Goal: Task Accomplishment & Management: Complete application form

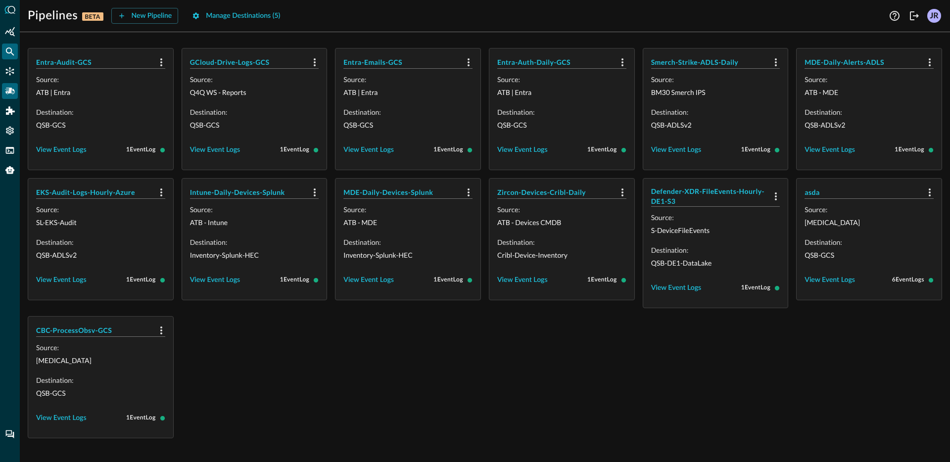
click at [14, 55] on icon "Federated Search" at bounding box center [10, 52] width 10 height 10
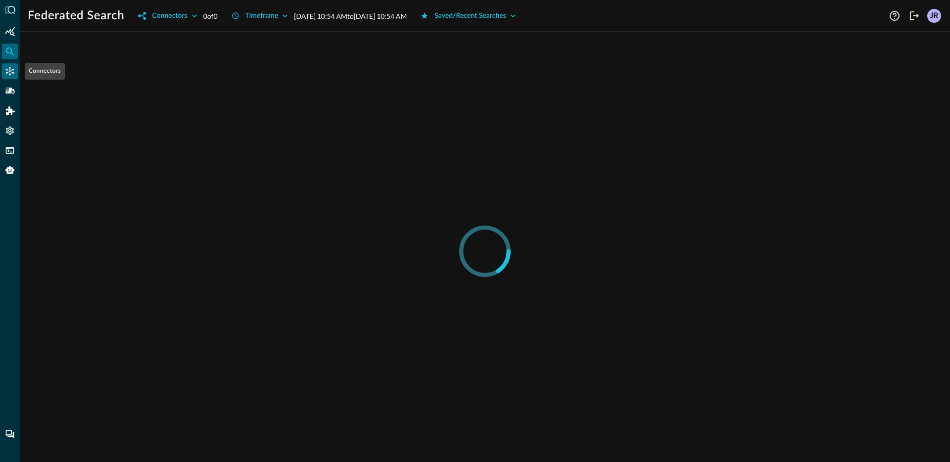
click at [11, 69] on icon "Connectors" at bounding box center [10, 71] width 10 height 10
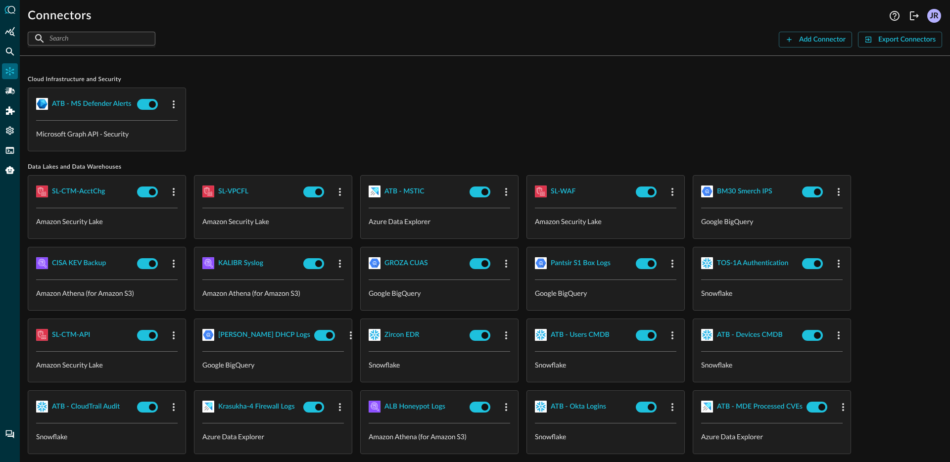
click at [488, 129] on div "ATB - MS Defender Alerts Microsoft Graph API - Security" at bounding box center [485, 120] width 914 height 64
click at [407, 264] on div "GROZA CUAS" at bounding box center [406, 263] width 44 height 12
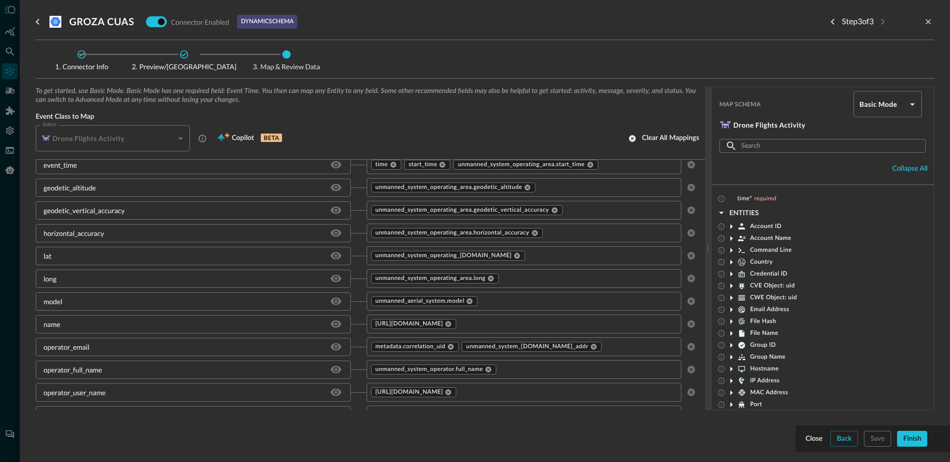
scroll to position [50, 0]
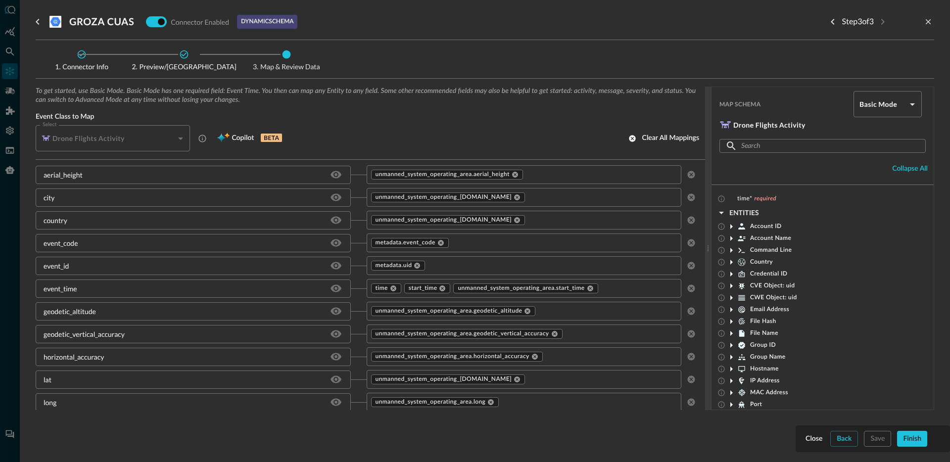
click at [928, 436] on div "Close Back Save Finish" at bounding box center [872, 439] width 139 height 16
click at [926, 436] on button "Finish" at bounding box center [912, 439] width 30 height 16
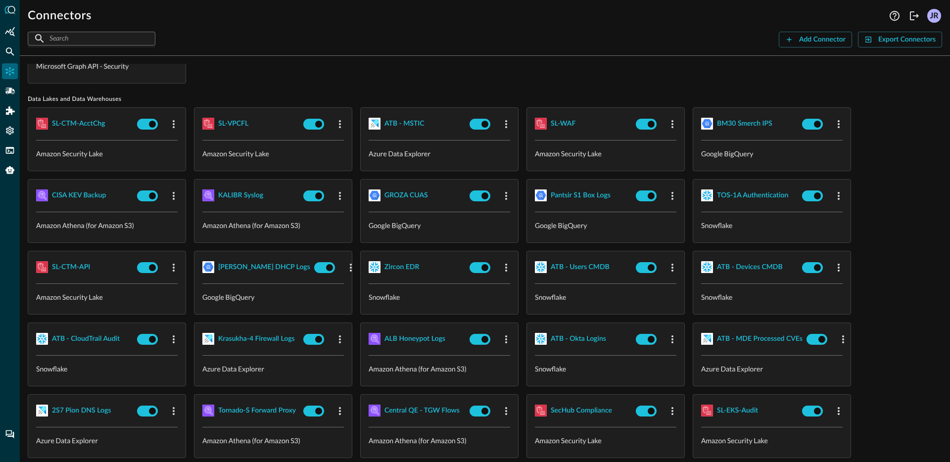
scroll to position [68, 0]
click at [753, 119] on div "BM30 Smerch IPS" at bounding box center [744, 123] width 55 height 12
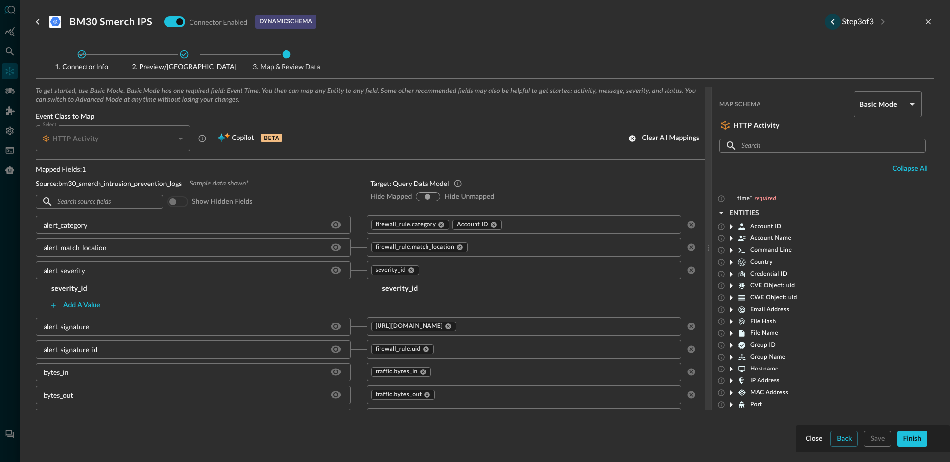
click at [829, 17] on icon "Previous step" at bounding box center [833, 22] width 12 height 12
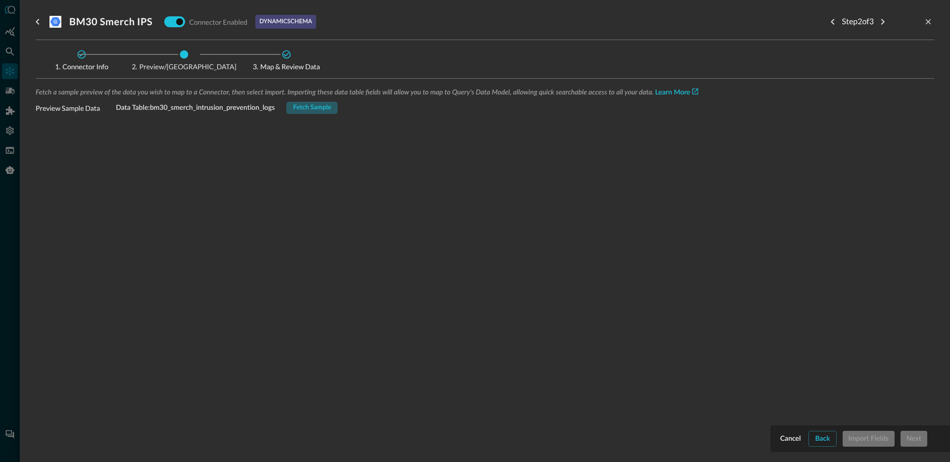
click at [329, 102] on button "Fetch Sample" at bounding box center [311, 108] width 51 height 12
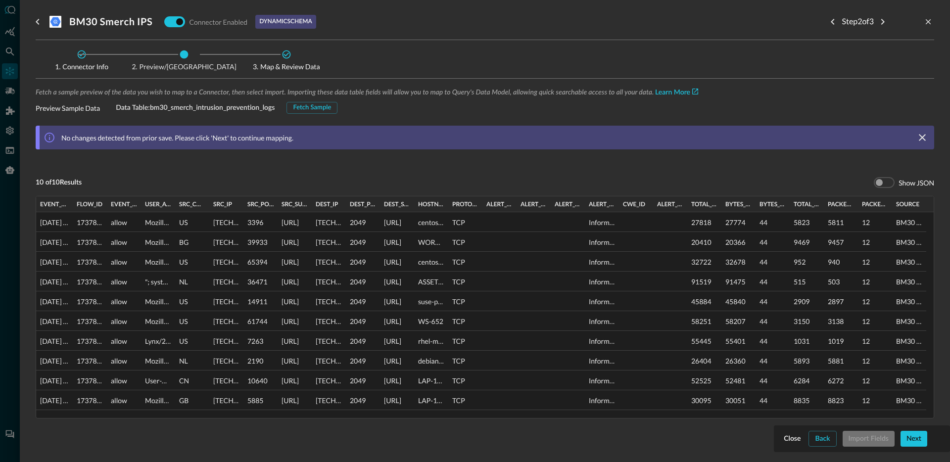
click at [859, 440] on div "Close Back Import Fields Next" at bounding box center [862, 439] width 160 height 16
click at [910, 438] on div "Next" at bounding box center [913, 439] width 15 height 12
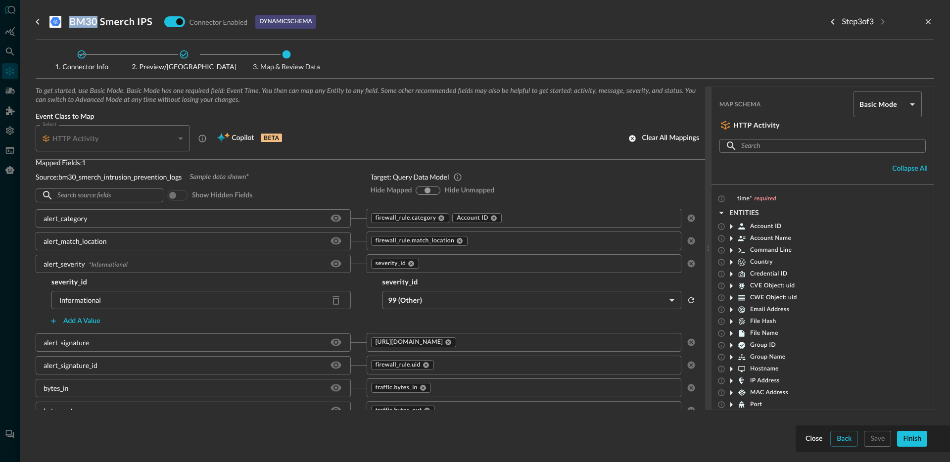
scroll to position [16, 0]
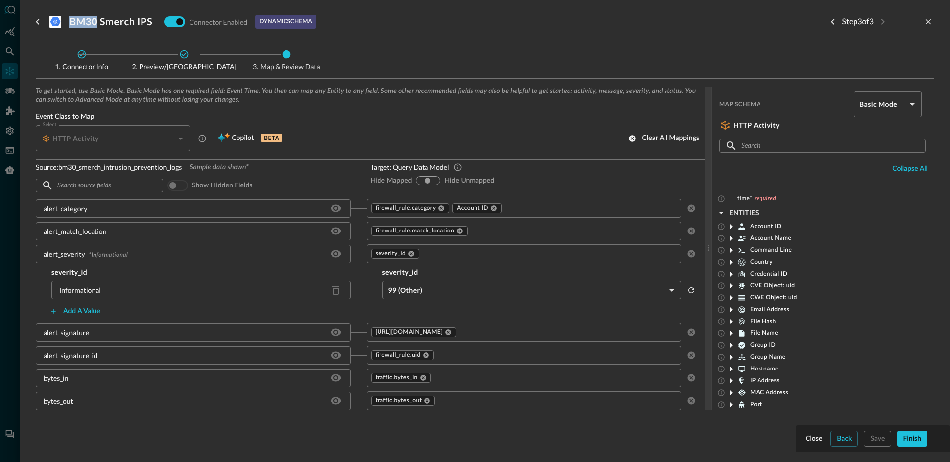
click at [448, 289] on body "Connectors Help Logout JR ​ ​ Add Connector Export Connectors Cloud Infrastruct…" at bounding box center [475, 231] width 950 height 462
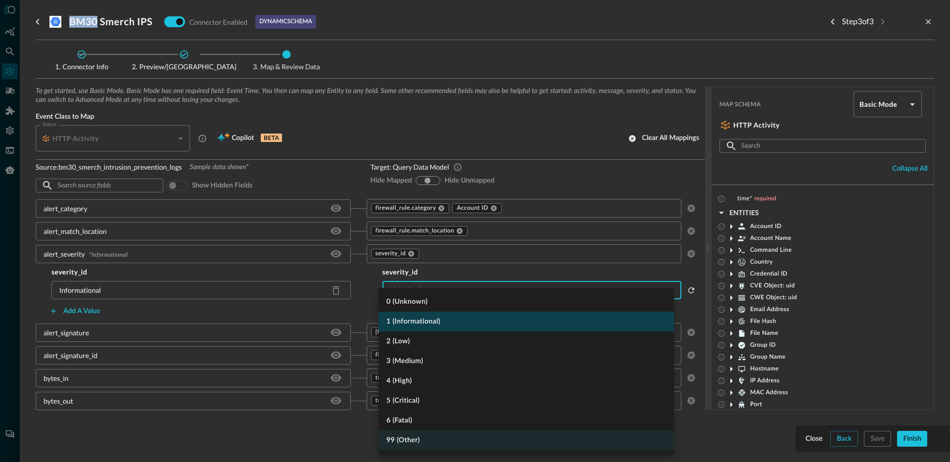
click at [419, 327] on li "1 (Informational)" at bounding box center [525, 322] width 295 height 20
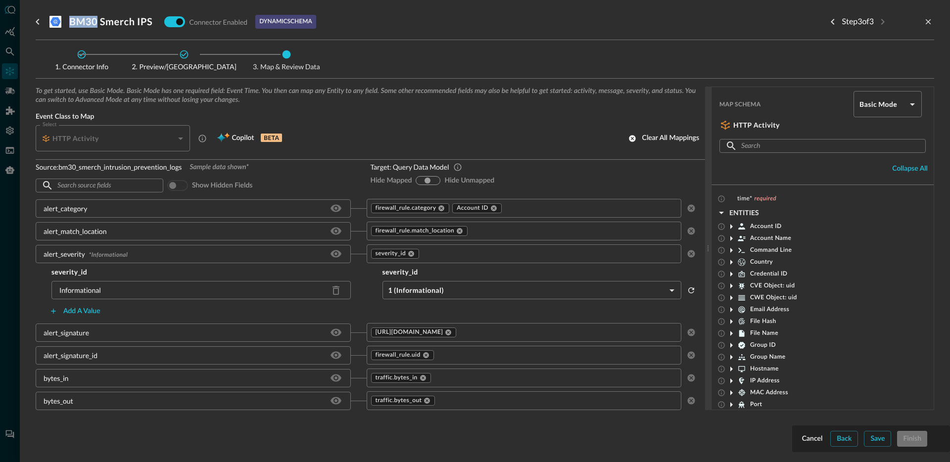
scroll to position [1186, 0]
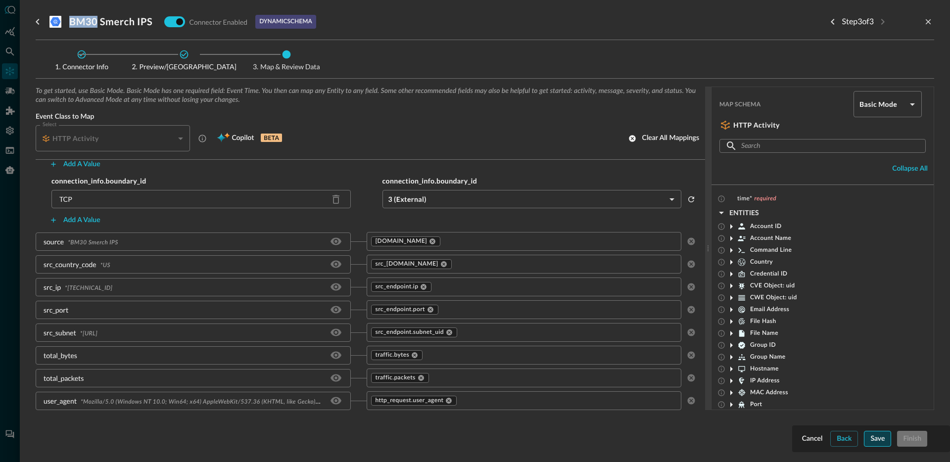
click at [880, 442] on div "Save" at bounding box center [877, 439] width 14 height 12
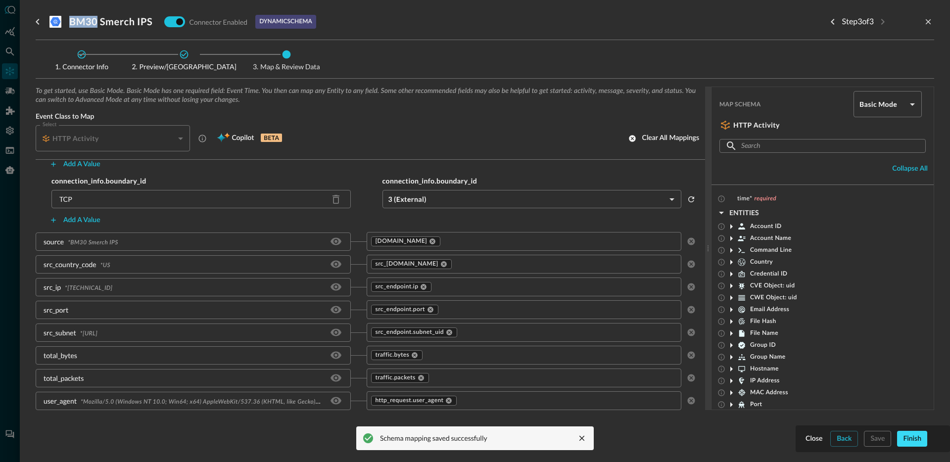
click at [913, 440] on div "Finish" at bounding box center [912, 439] width 18 height 12
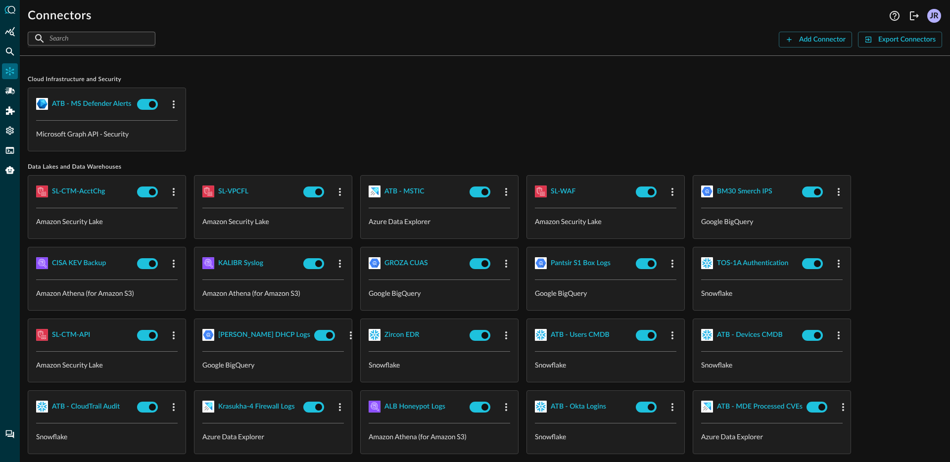
click at [20, 57] on div "Connectors Help Logout JR ​ ​ Add Connector Export Connectors Cloud Infrastruct…" at bounding box center [485, 231] width 930 height 462
click at [6, 55] on icon "Federated Search" at bounding box center [10, 52] width 10 height 10
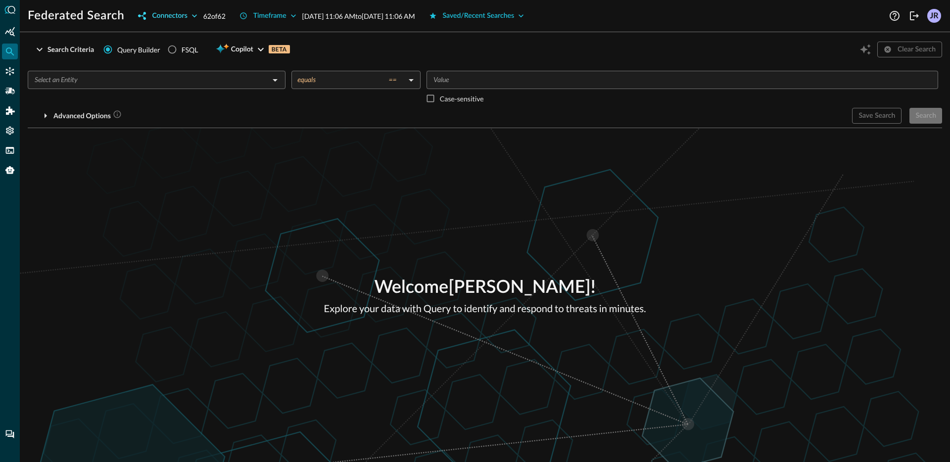
click at [180, 16] on div "Connectors" at bounding box center [169, 16] width 35 height 12
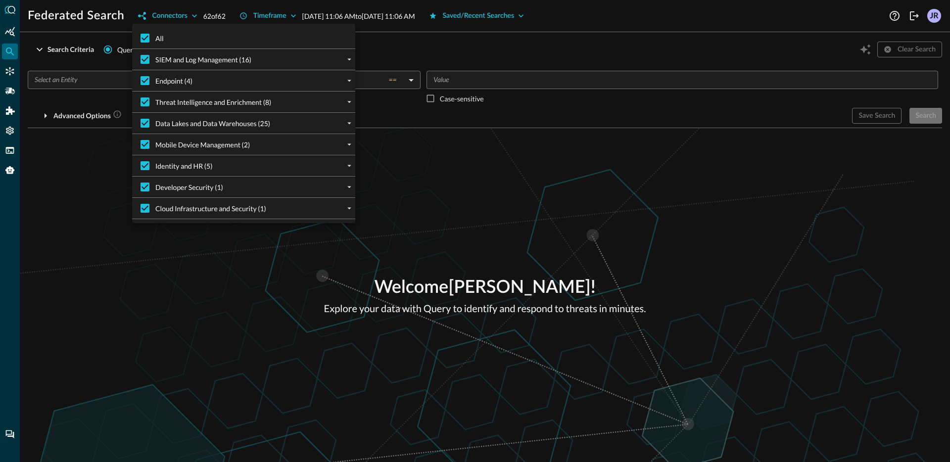
drag, startPoint x: 634, startPoint y: 58, endPoint x: 559, endPoint y: 36, distance: 78.6
click at [628, 55] on div at bounding box center [475, 231] width 950 height 462
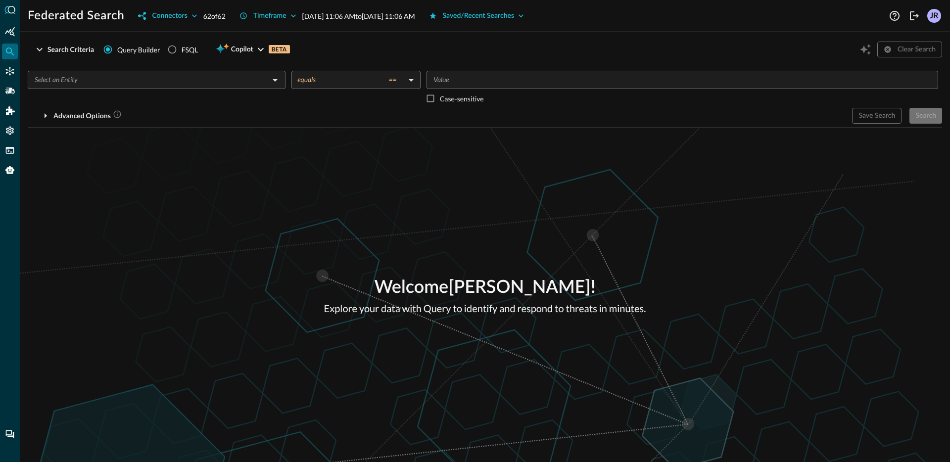
click at [523, 26] on div "All SIEM and Log Management (16) Azure Log Analytics (9) S-DeviceNetworkEvents …" at bounding box center [475, 231] width 950 height 462
click at [515, 18] on div "Saved/Recent Searches" at bounding box center [479, 16] width 72 height 12
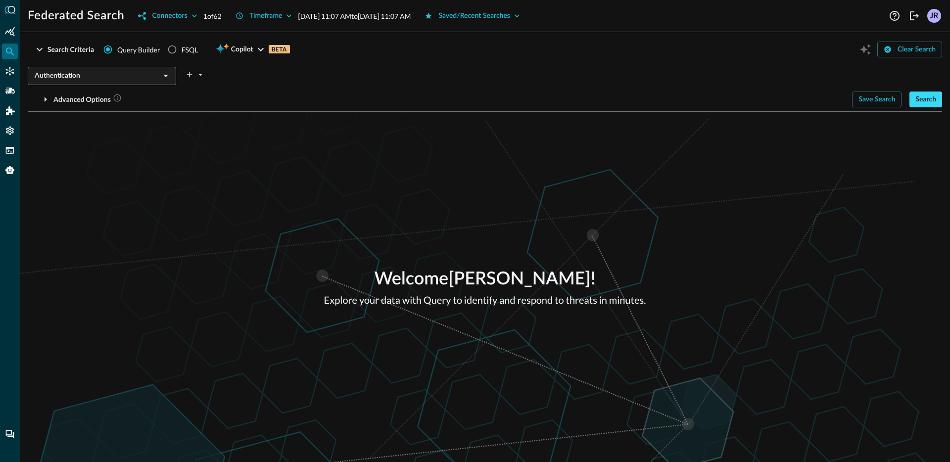
click at [930, 103] on div "Search" at bounding box center [925, 100] width 21 height 12
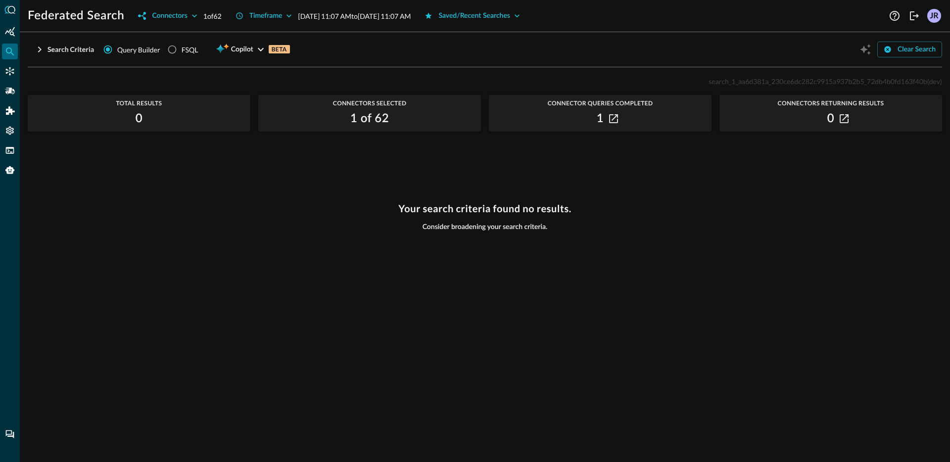
click at [835, 121] on div "0" at bounding box center [830, 119] width 223 height 16
click at [845, 119] on icon "button" at bounding box center [844, 118] width 9 height 9
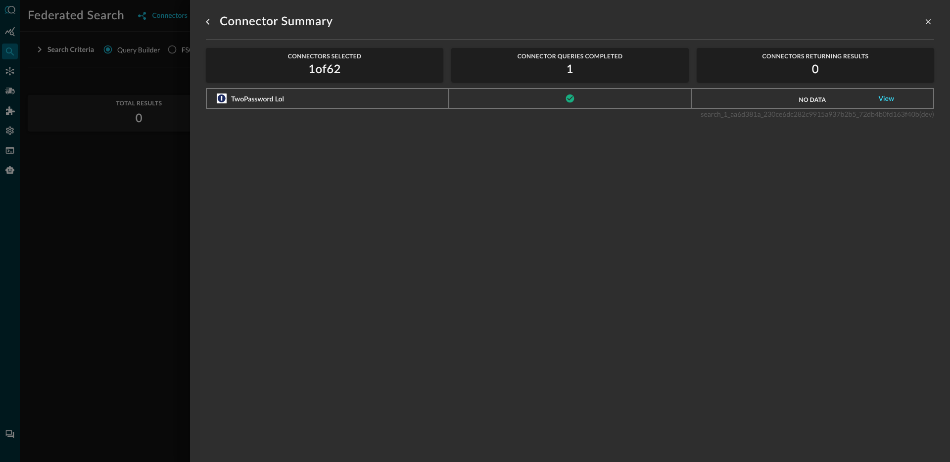
click at [879, 100] on link "View" at bounding box center [887, 98] width 16 height 7
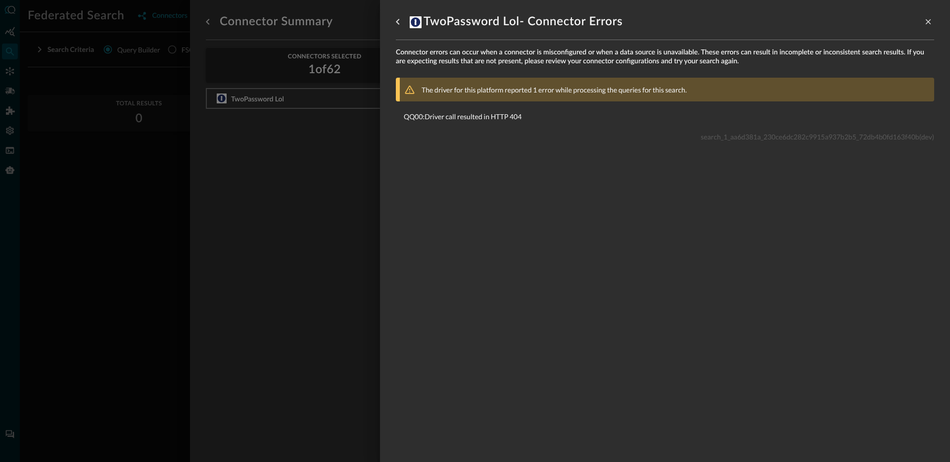
click at [495, 118] on p "QQ00 : Driver call resulted in HTTP 404" at bounding box center [665, 116] width 522 height 10
click at [61, 208] on div at bounding box center [475, 231] width 950 height 462
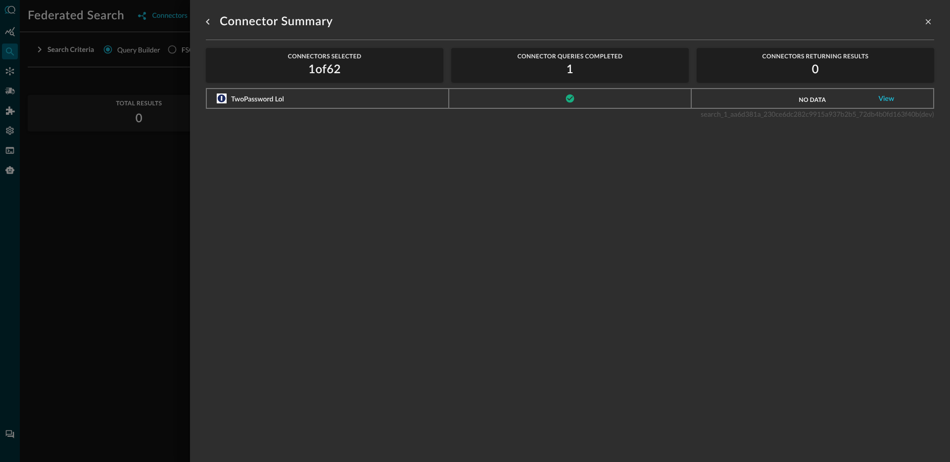
click at [10, 73] on div at bounding box center [475, 231] width 950 height 462
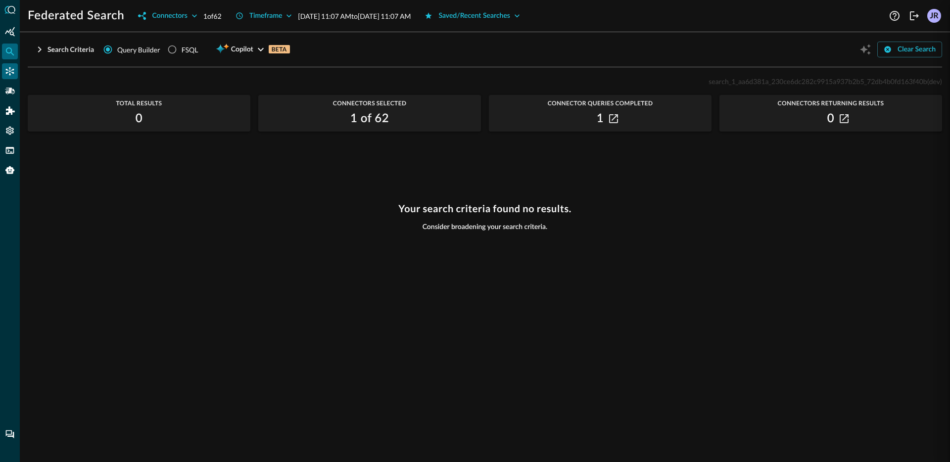
click at [12, 72] on icon "Connectors" at bounding box center [10, 71] width 8 height 8
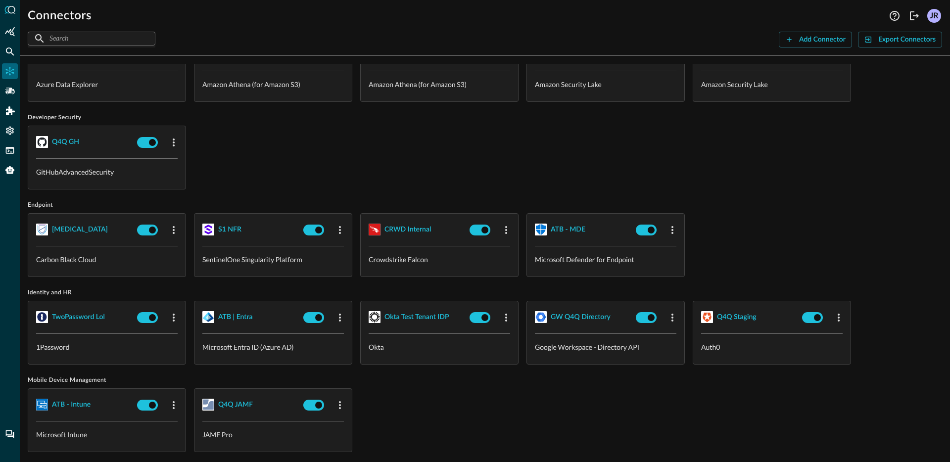
scroll to position [424, 0]
click at [174, 315] on icon "button" at bounding box center [174, 317] width 2 height 8
click at [198, 371] on div "Delete" at bounding box center [198, 376] width 22 height 12
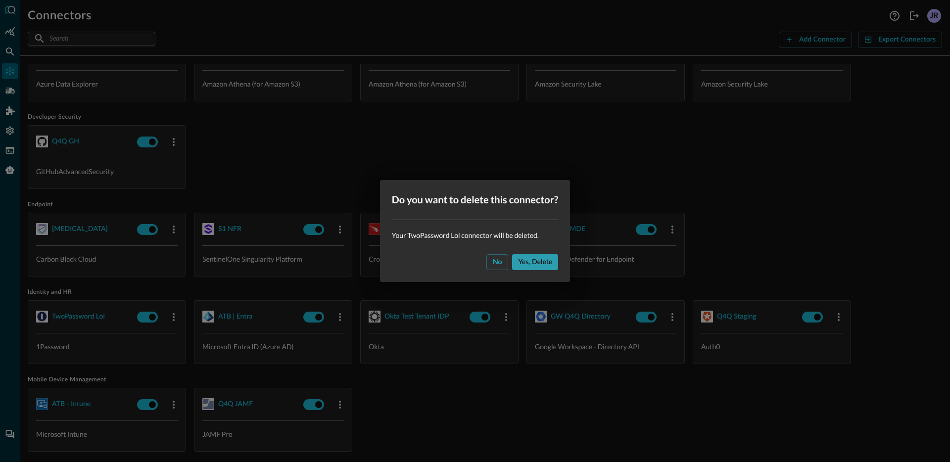
click at [526, 254] on button "Yes, delete" at bounding box center [535, 262] width 46 height 16
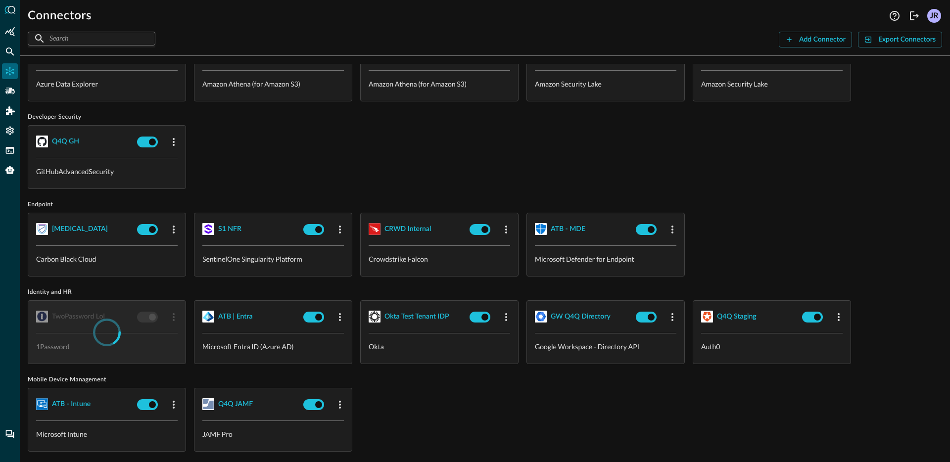
click at [530, 262] on div "Microsoft Defender for Endpoint" at bounding box center [605, 261] width 157 height 30
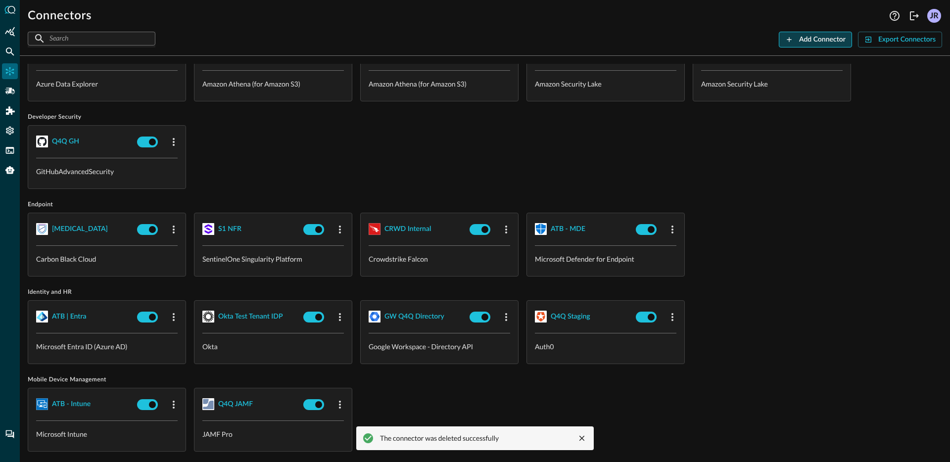
click at [822, 36] on div "Add Connector" at bounding box center [822, 40] width 47 height 12
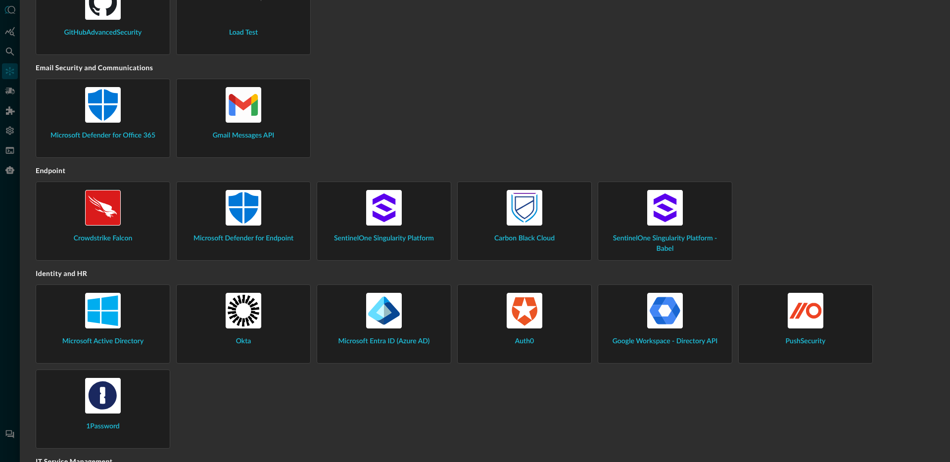
scroll to position [543, 0]
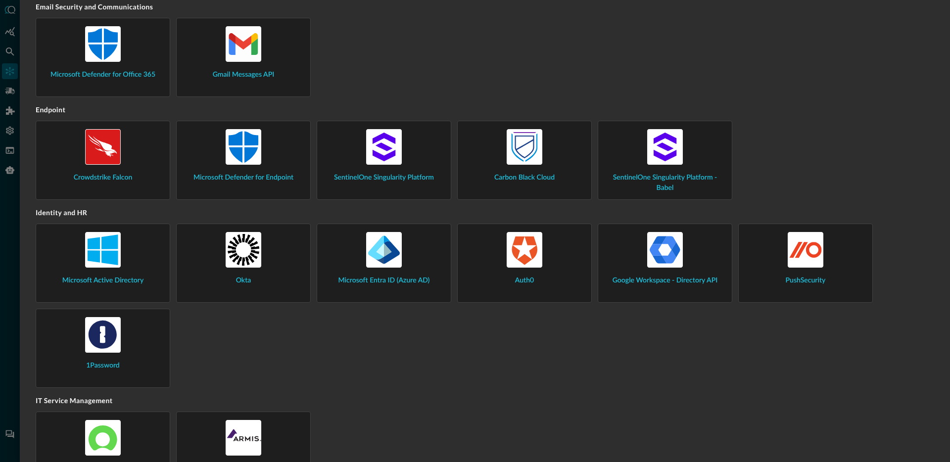
click at [100, 371] on div "1Password" at bounding box center [103, 346] width 134 height 74
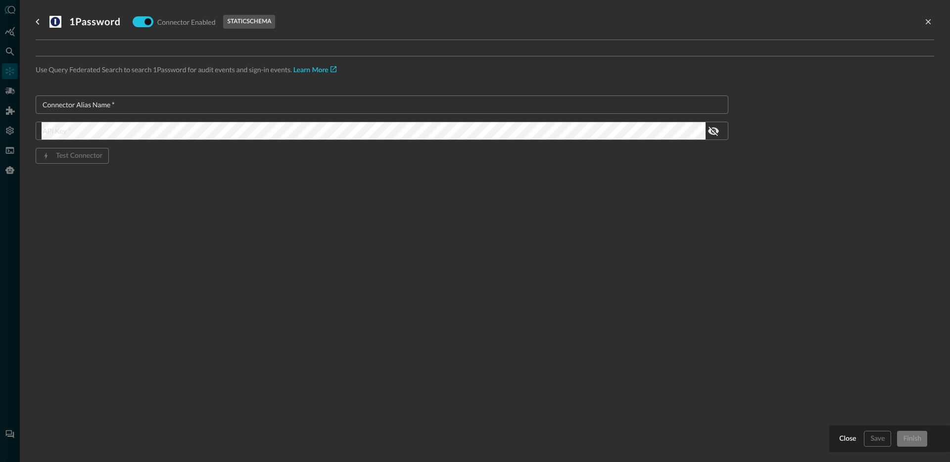
click at [312, 112] on input "Connector Alias Name   *" at bounding box center [385, 104] width 687 height 18
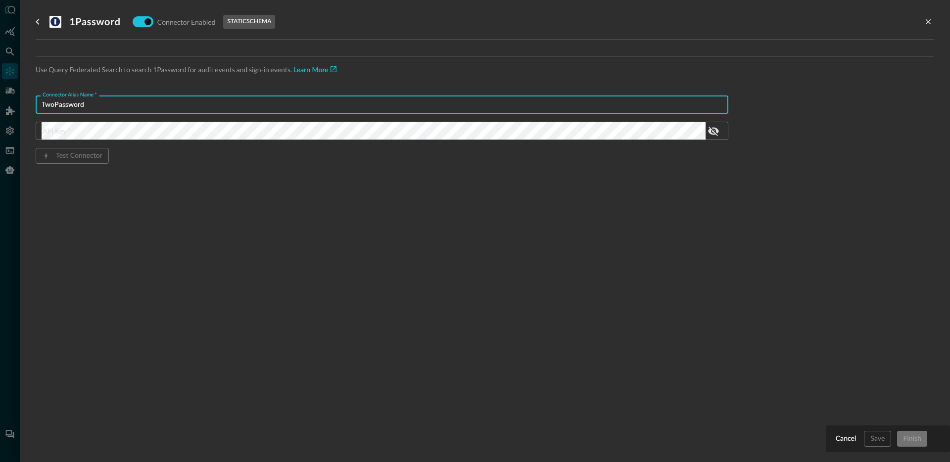
type input "TwoPassword"
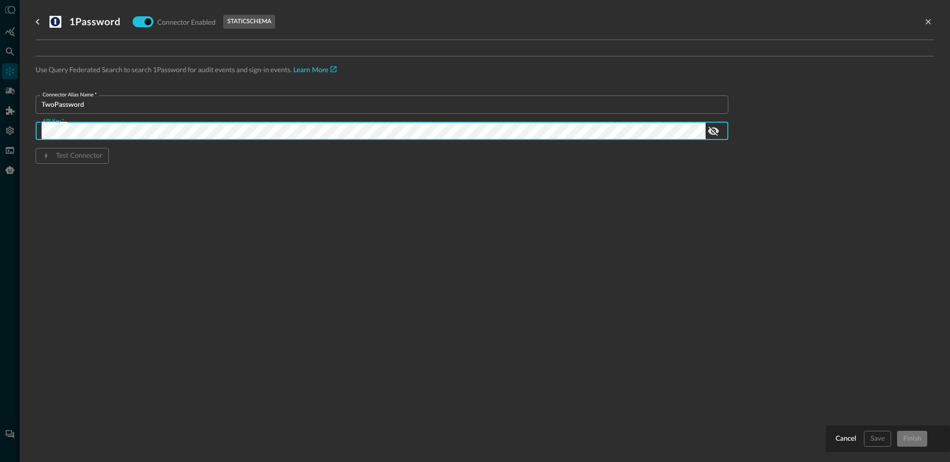
scroll to position [0, 1425]
click at [528, 247] on div "1Password Connector Enabled static schema Use Query Federated Search to search …" at bounding box center [485, 225] width 898 height 450
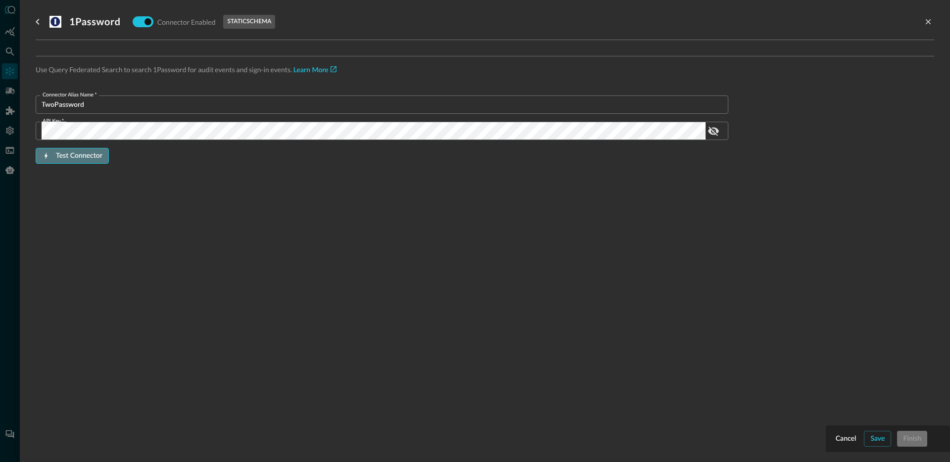
click at [86, 161] on button "Test Connector" at bounding box center [72, 156] width 73 height 16
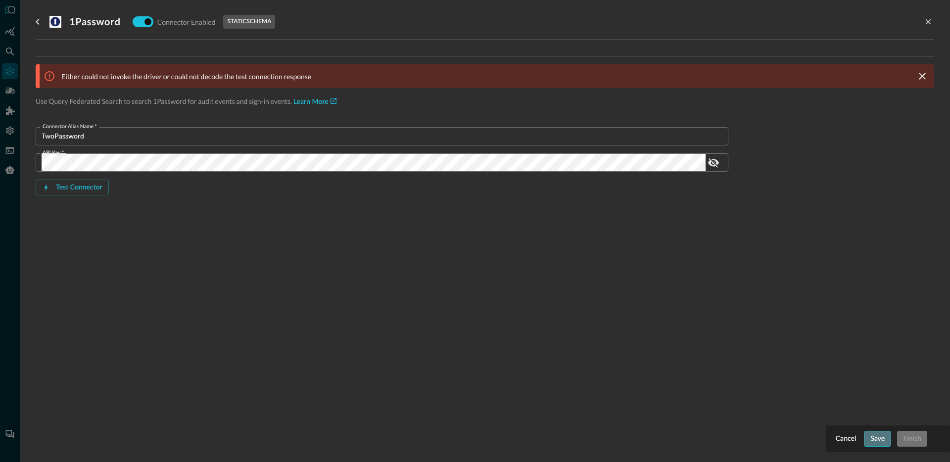
click at [882, 441] on div "Save" at bounding box center [877, 439] width 14 height 12
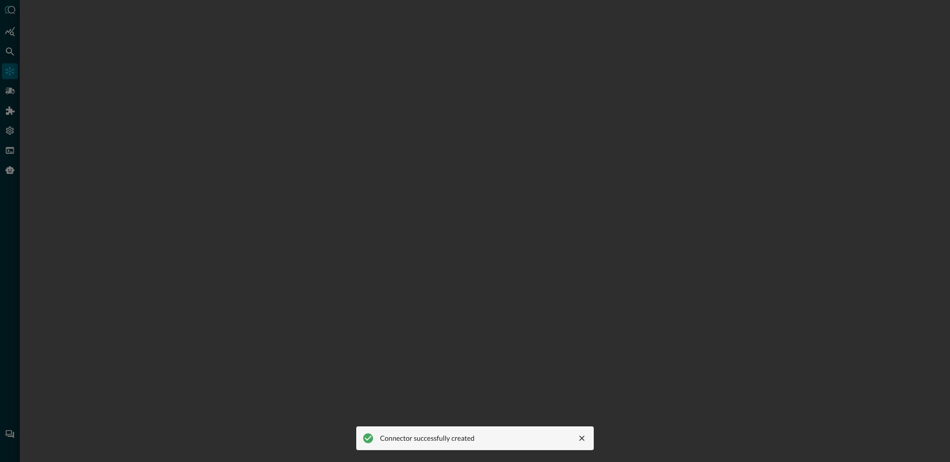
scroll to position [64, 0]
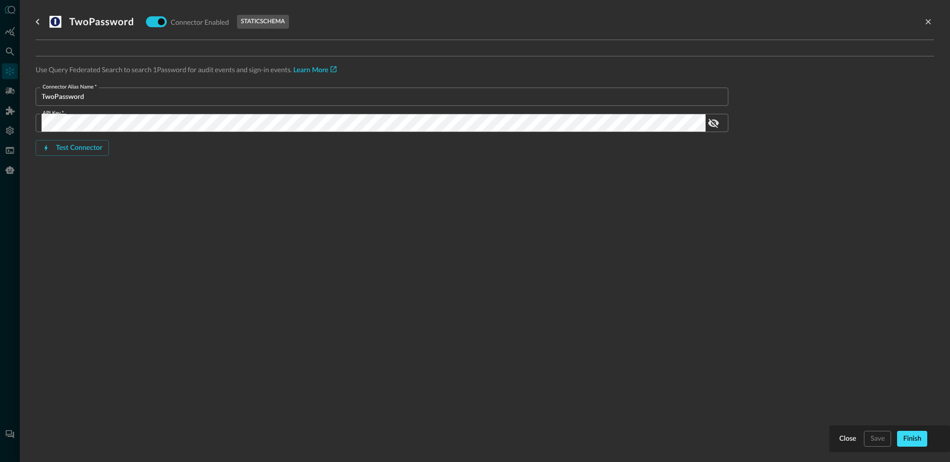
click at [910, 437] on div "Finish" at bounding box center [912, 439] width 18 height 12
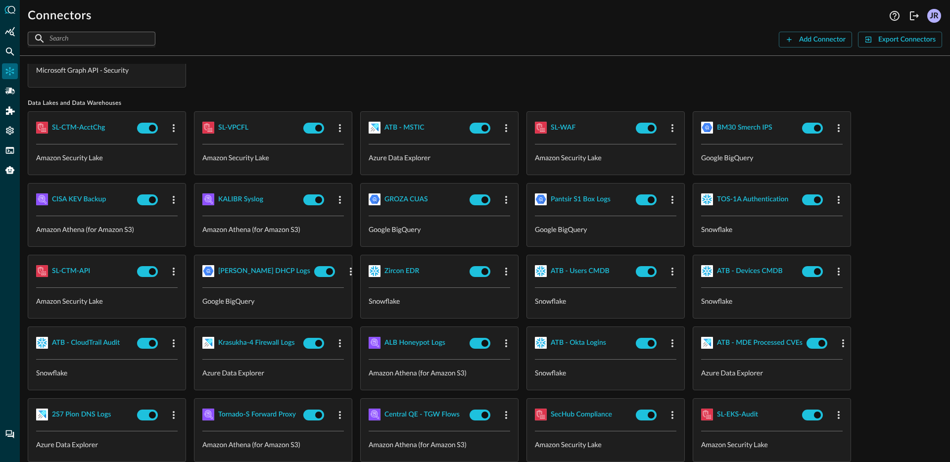
click at [6, 61] on div at bounding box center [10, 231] width 20 height 462
click at [11, 56] on div "Federated Search" at bounding box center [10, 52] width 16 height 16
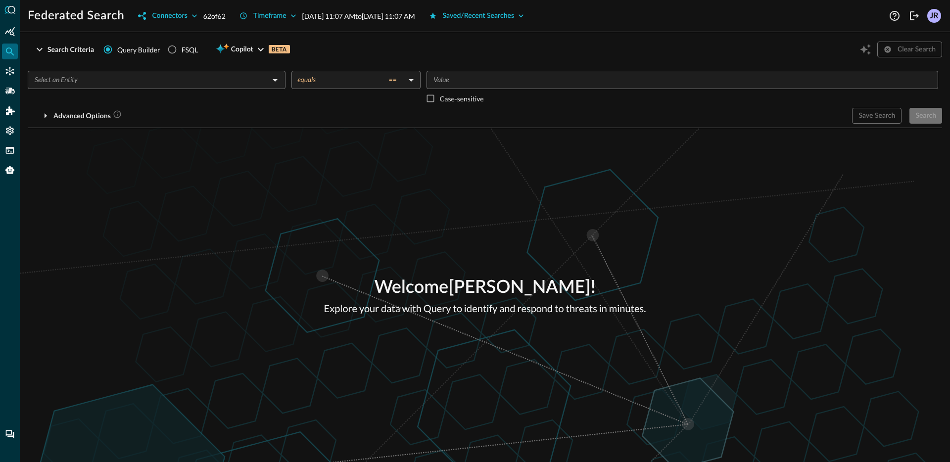
click at [140, 197] on div "Welcome Jonathan Rau ! Explore your data with Query to identify and respond to …" at bounding box center [485, 295] width 930 height 334
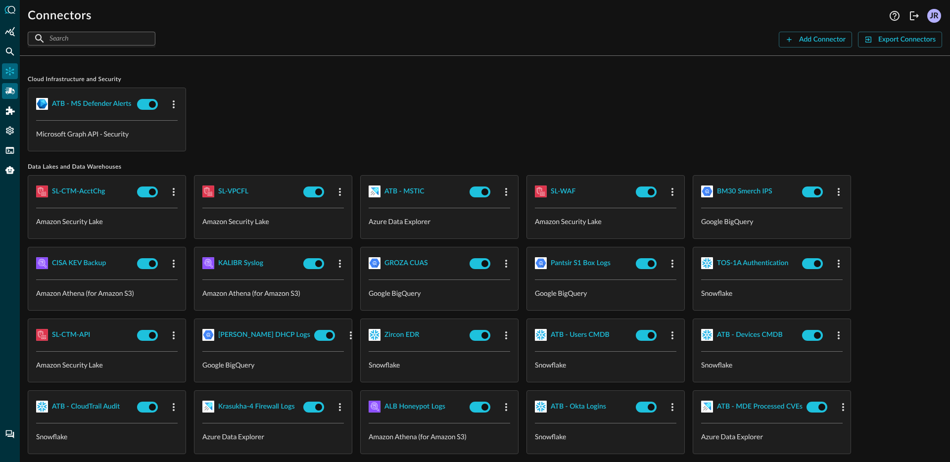
click at [10, 93] on icon "Pipelines" at bounding box center [10, 91] width 10 height 6
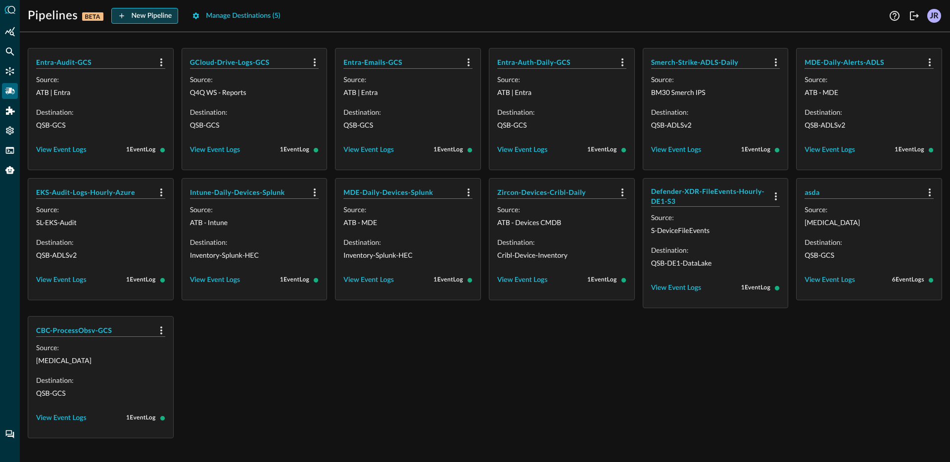
click at [148, 13] on div "New Pipeline" at bounding box center [152, 16] width 41 height 12
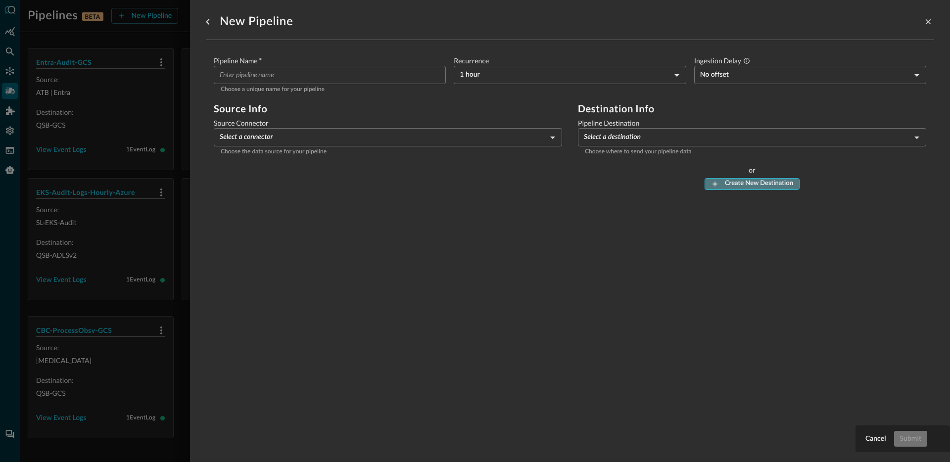
click at [739, 187] on div "Create New Destination" at bounding box center [759, 183] width 68 height 11
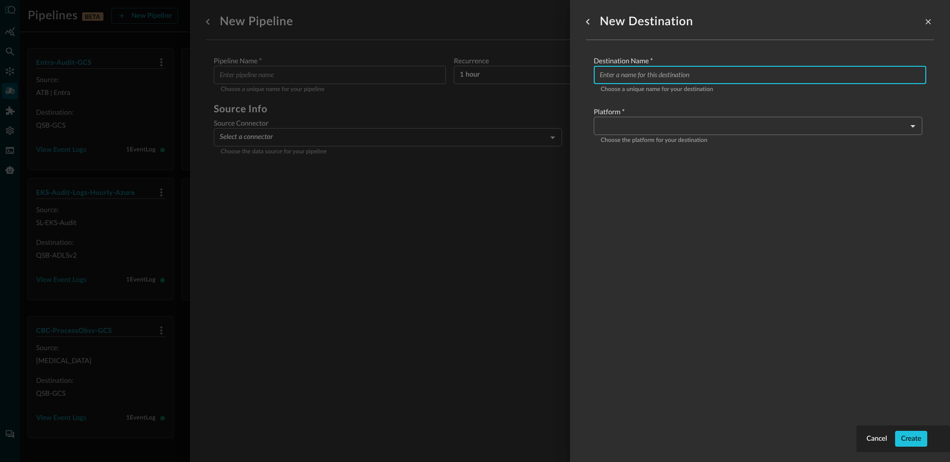
click at [645, 74] on input "Configure pipeline destination" at bounding box center [763, 75] width 327 height 18
click at [644, 130] on body "Pipelines BETA New Pipeline Manage Destinations ( 5 ) Help Logout JR Entra-Audi…" at bounding box center [475, 231] width 950 height 462
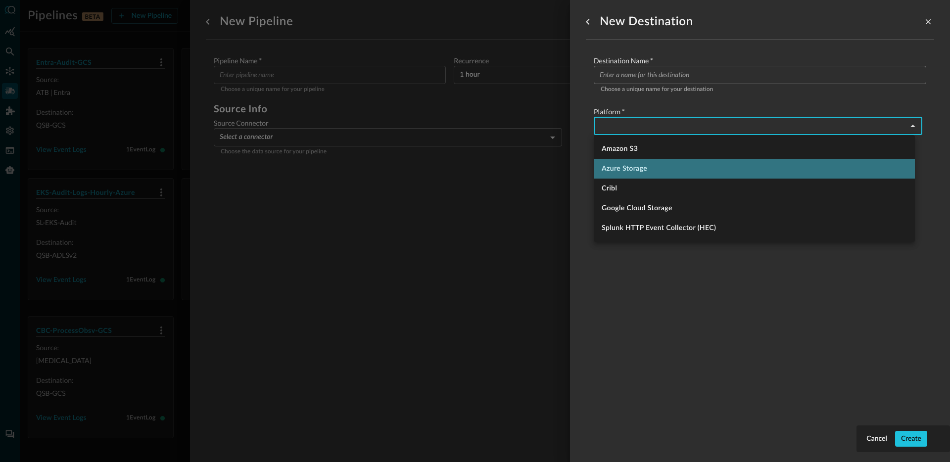
click at [651, 169] on li "Azure Storage" at bounding box center [754, 169] width 321 height 20
type input "azure_storage"
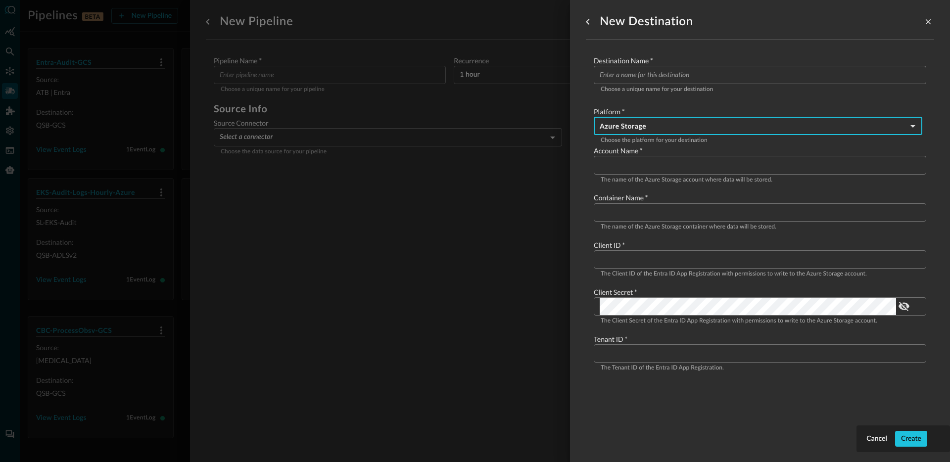
click at [587, 199] on div "Destination Name   * ​ Choose a unique name for your destination Platform   * A…" at bounding box center [760, 214] width 348 height 333
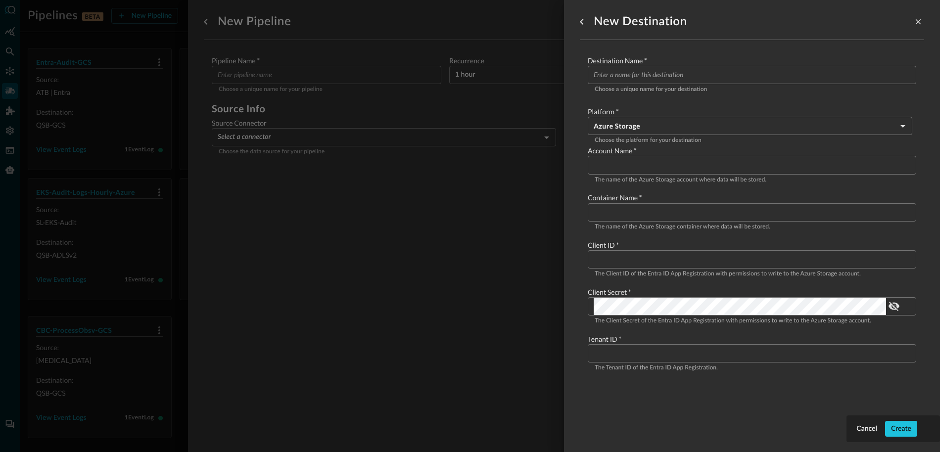
click at [667, 71] on input "Configure pipeline destination" at bounding box center [755, 75] width 323 height 18
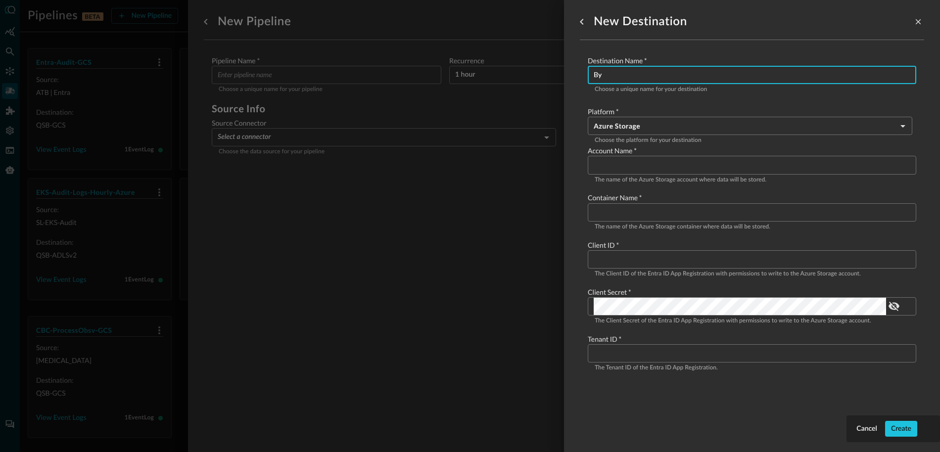
type input "B"
type input "S"
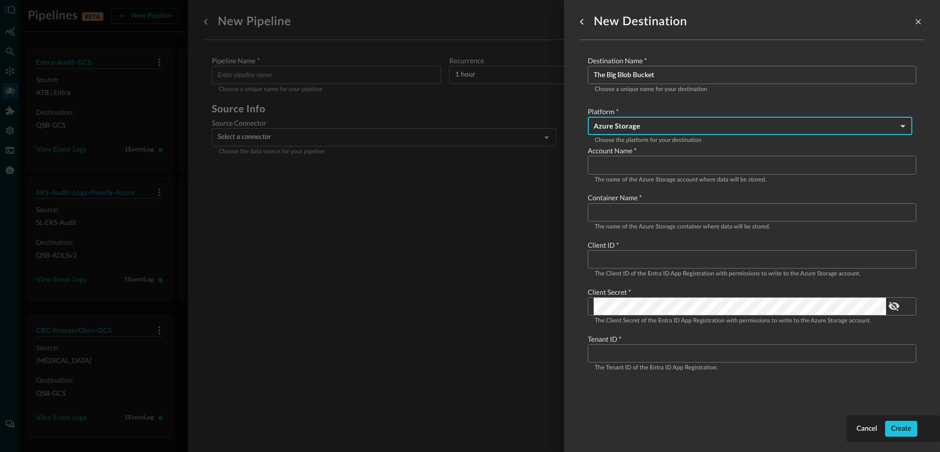
click at [648, 82] on input "The Big Blob Bucket" at bounding box center [755, 75] width 323 height 18
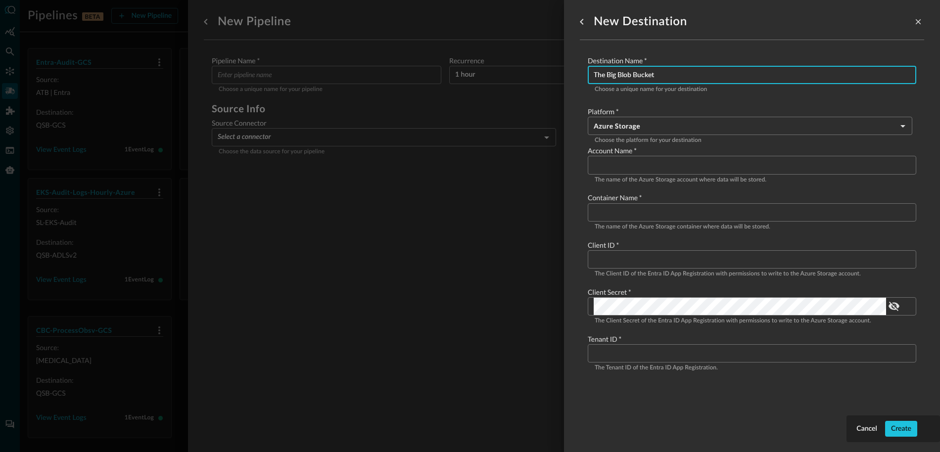
click at [648, 82] on input "The Big Blob Bucket" at bounding box center [755, 75] width 323 height 18
type input "The Big Blob Container"
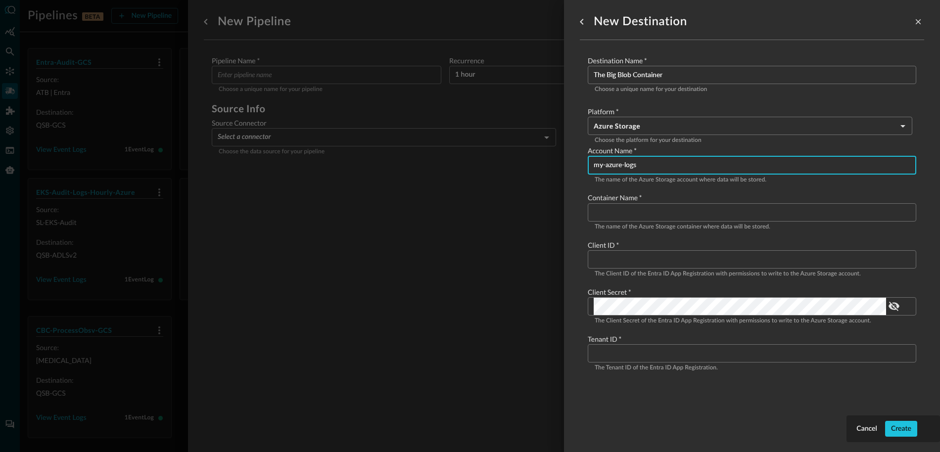
type input "my-azure-logs"
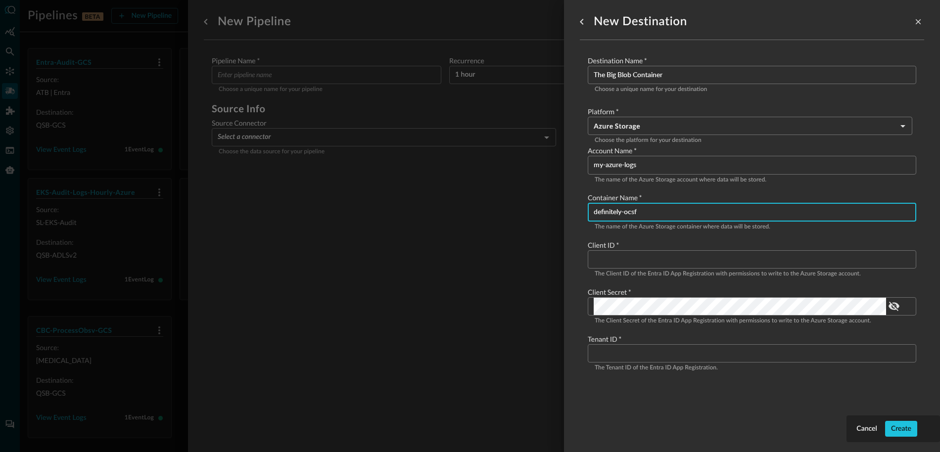
type input "definitely-ocsf"
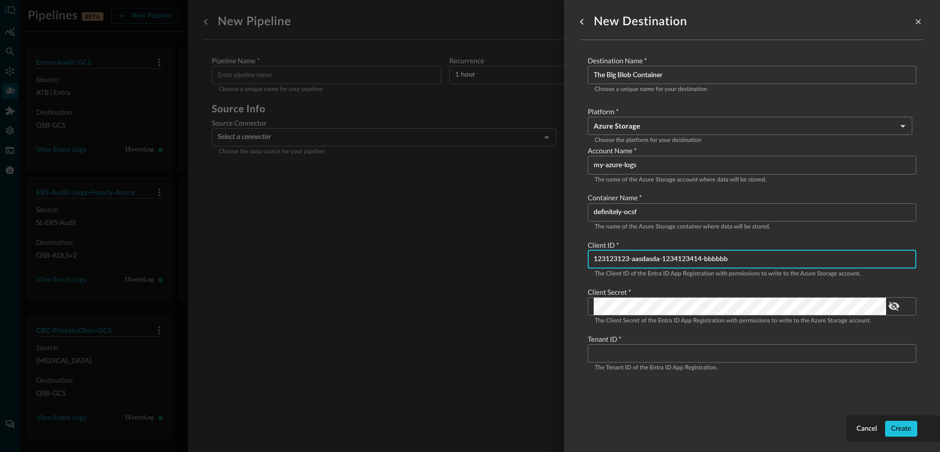
type input "123123123-aasdasda-1234123414-bbbbbb"
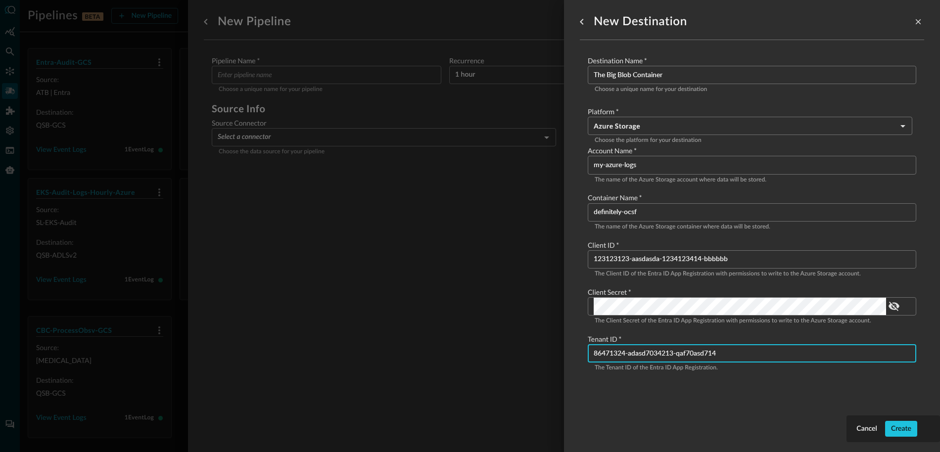
type input "86471324-adasd7034213-qaf70asd714"
click at [752, 22] on div "New Destination" at bounding box center [752, 22] width 344 height 20
click at [150, 231] on div at bounding box center [470, 226] width 940 height 452
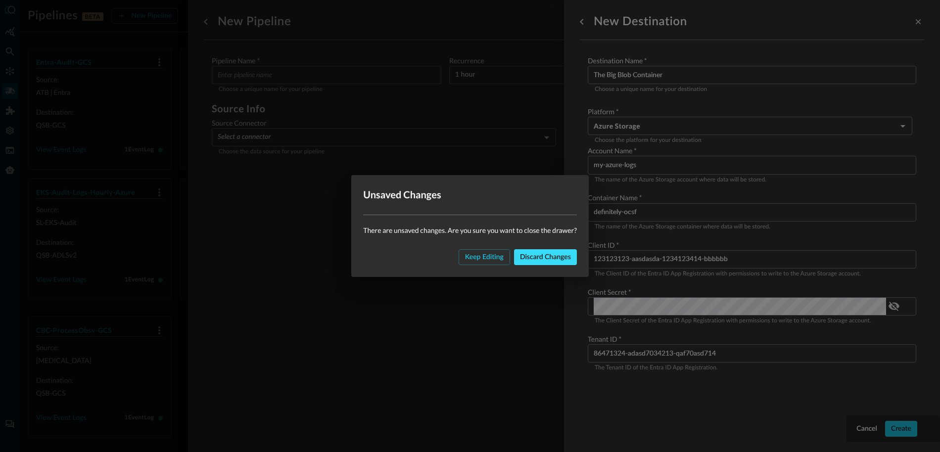
click at [533, 264] on button "Discard changes" at bounding box center [545, 257] width 63 height 16
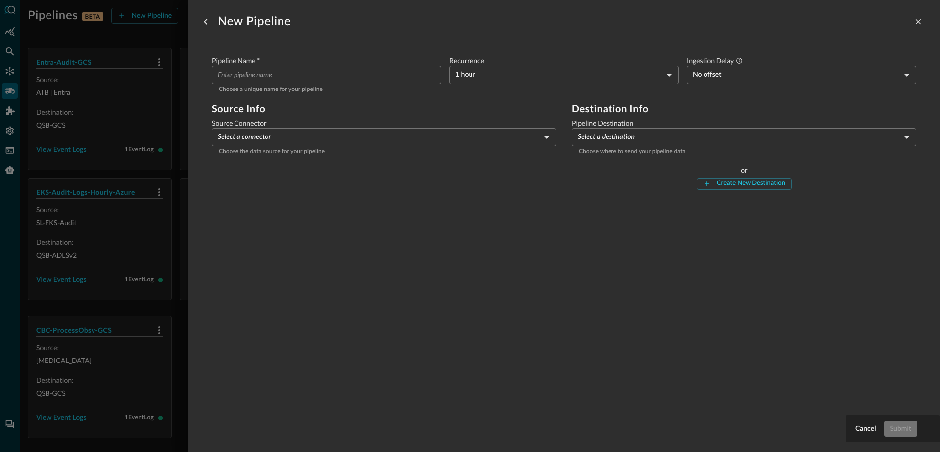
click at [171, 206] on div at bounding box center [470, 226] width 940 height 452
